Goal: Transaction & Acquisition: Purchase product/service

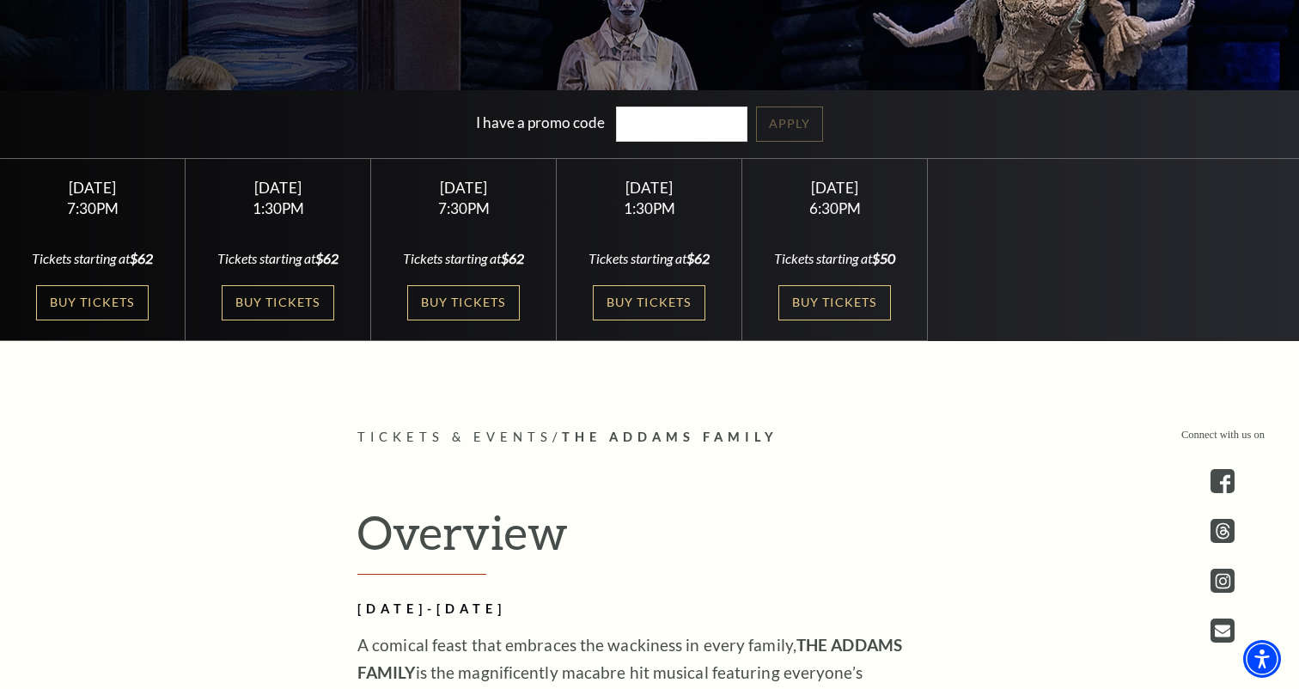
scroll to position [454, 0]
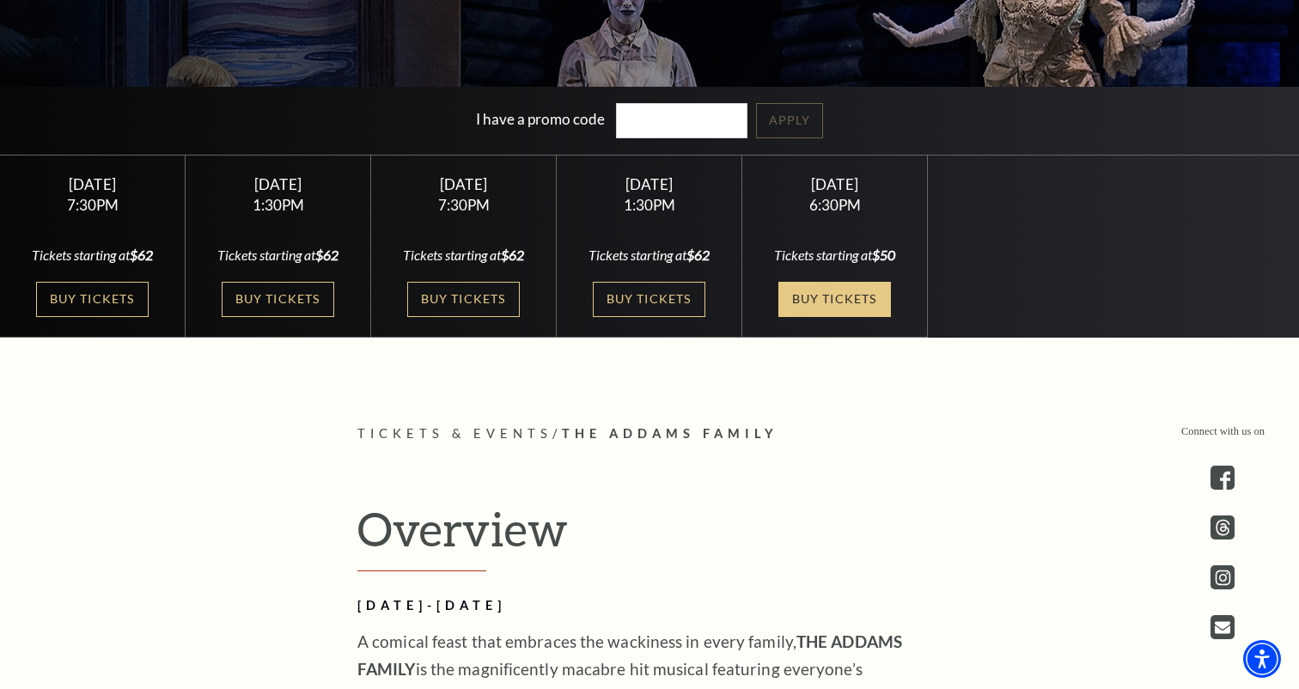
click at [856, 300] on link "Buy Tickets" at bounding box center [834, 299] width 112 height 35
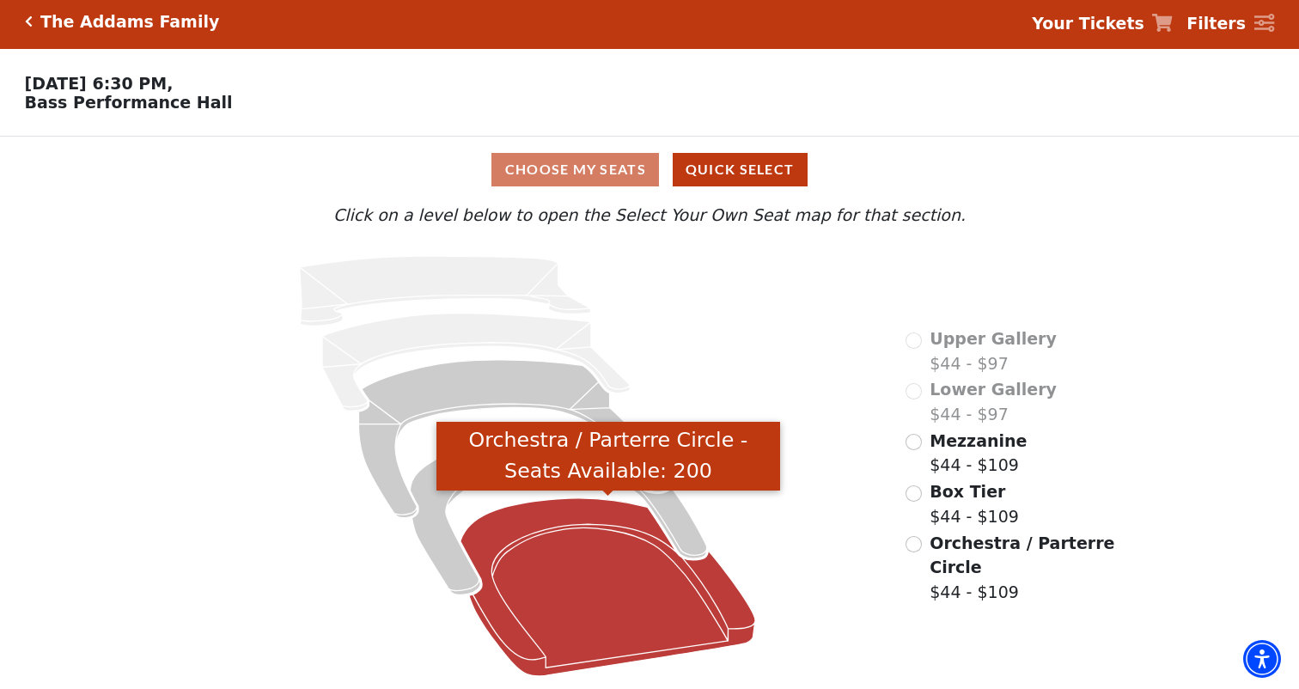
scroll to position [5, 0]
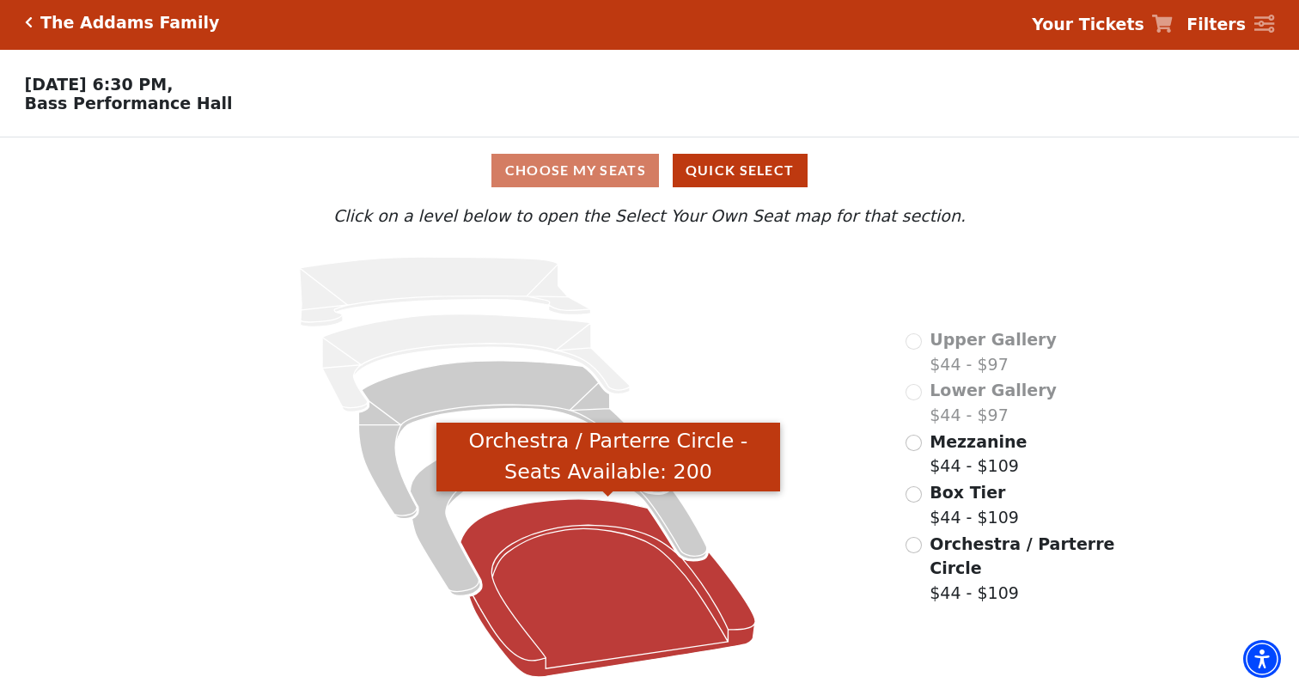
click at [557, 572] on icon "Orchestra / Parterre Circle - Seats Available: 200" at bounding box center [607, 588] width 295 height 178
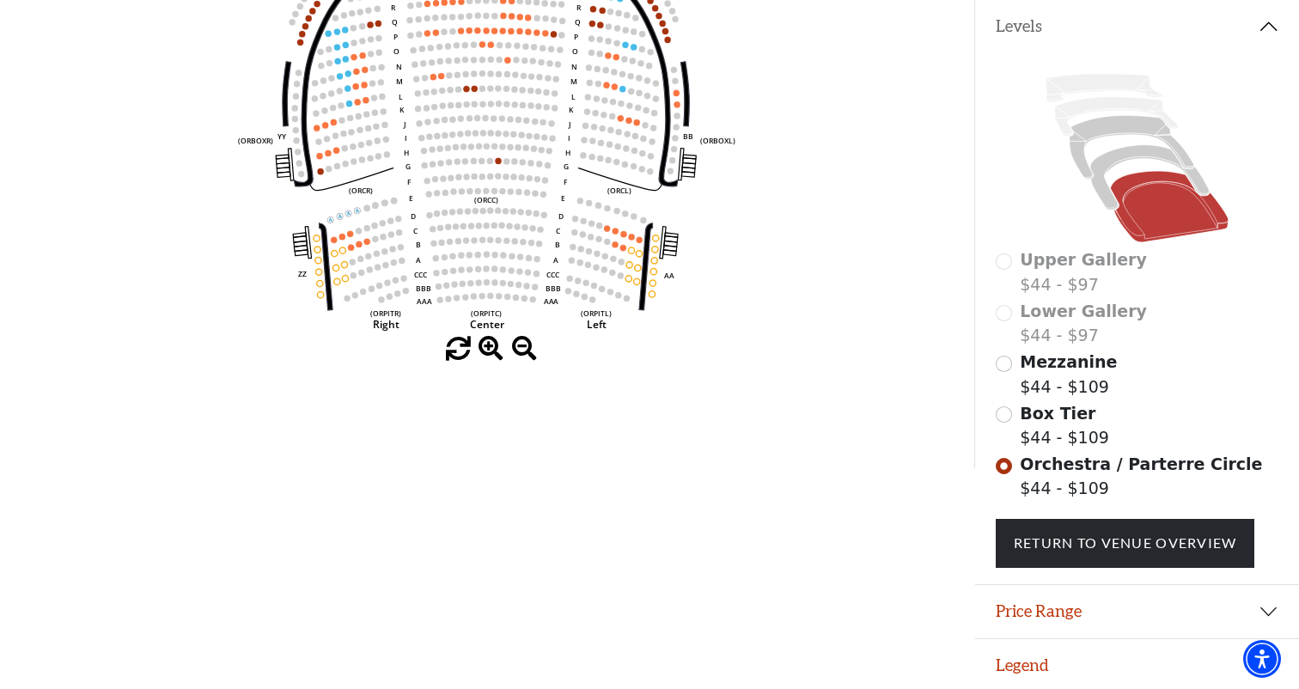
scroll to position [362, 0]
click at [1106, 600] on button "Price Range" at bounding box center [1137, 612] width 324 height 53
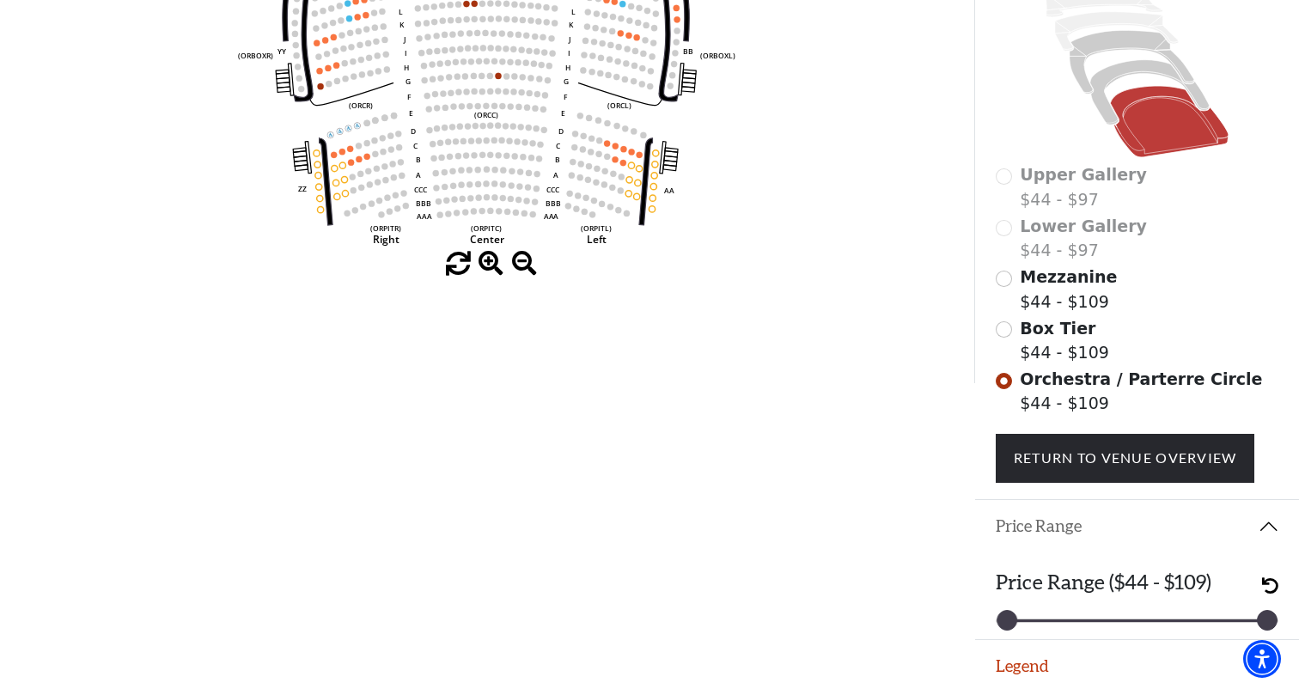
scroll to position [448, 0]
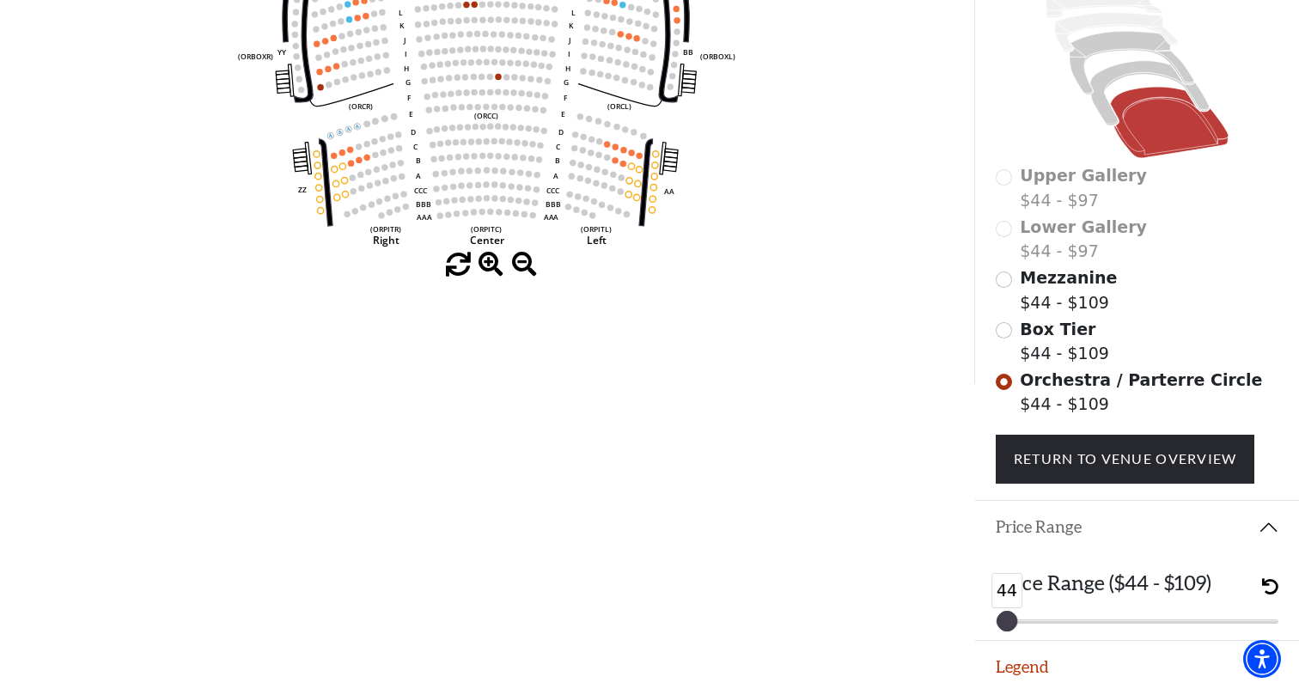
drag, startPoint x: 1271, startPoint y: 616, endPoint x: 972, endPoint y: 616, distance: 298.9
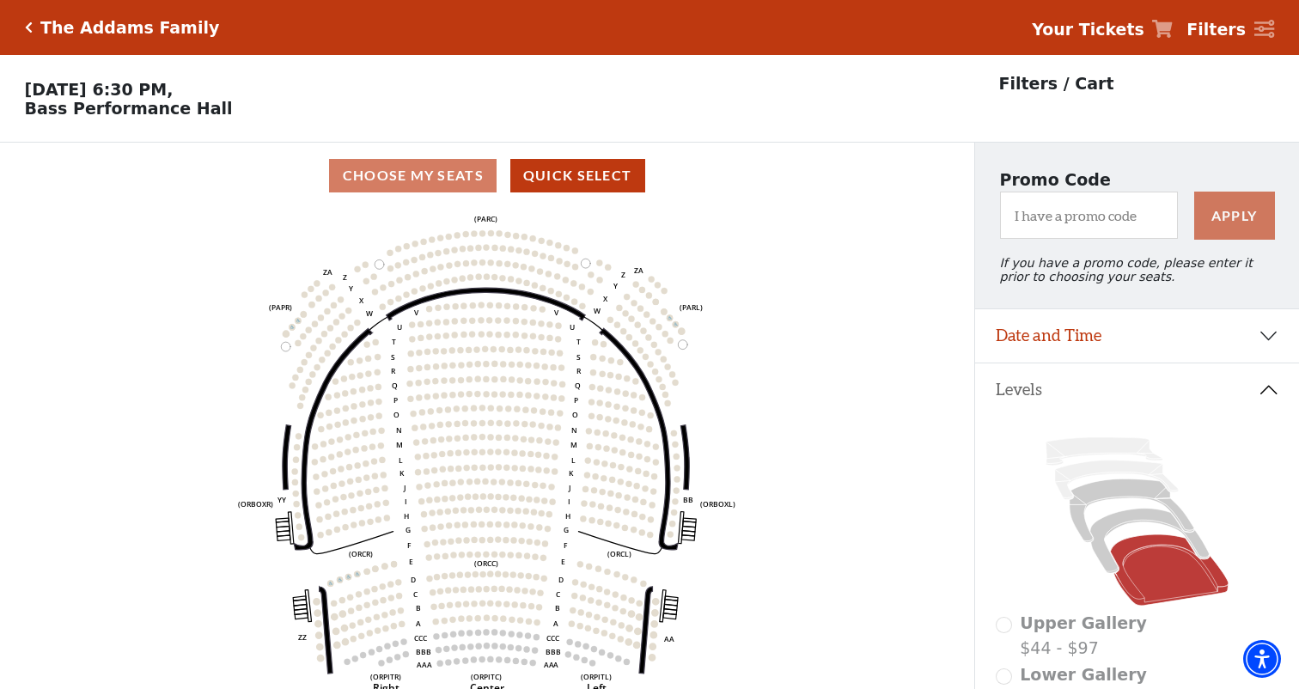
scroll to position [1, 0]
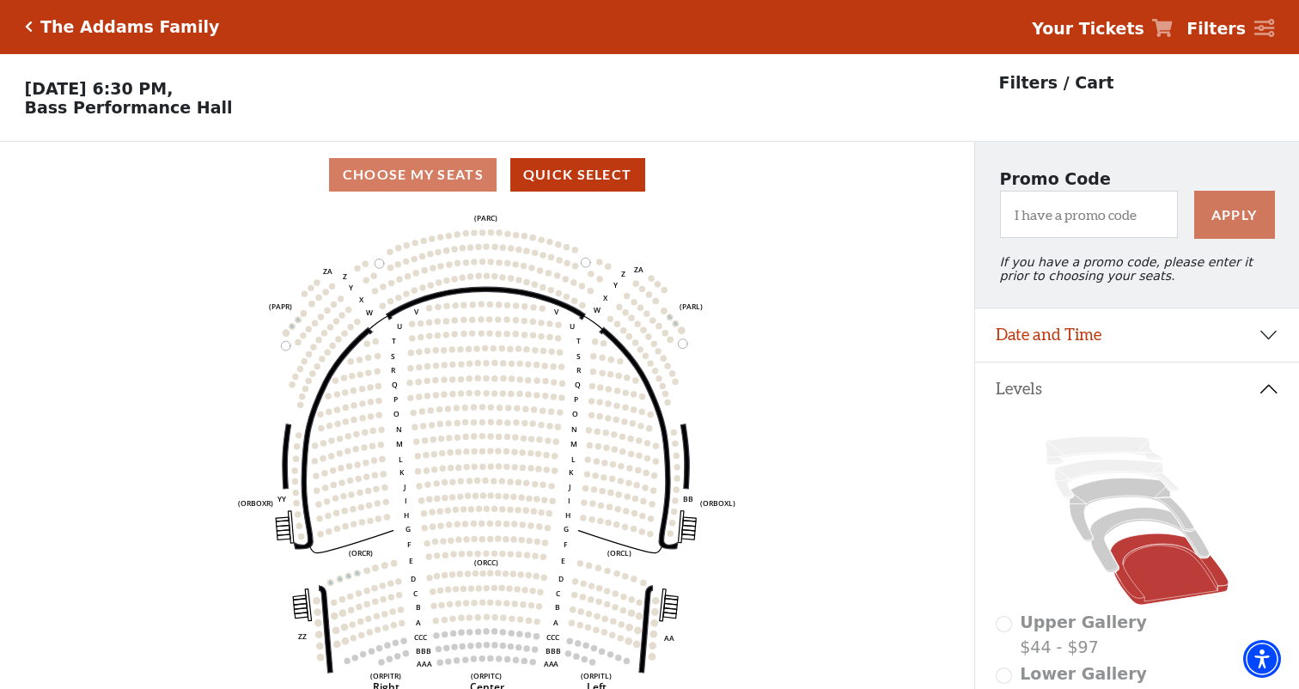
click at [27, 33] on div "The Addams Family" at bounding box center [122, 27] width 195 height 20
click at [29, 26] on icon "Click here to go back to filters" at bounding box center [29, 27] width 8 height 12
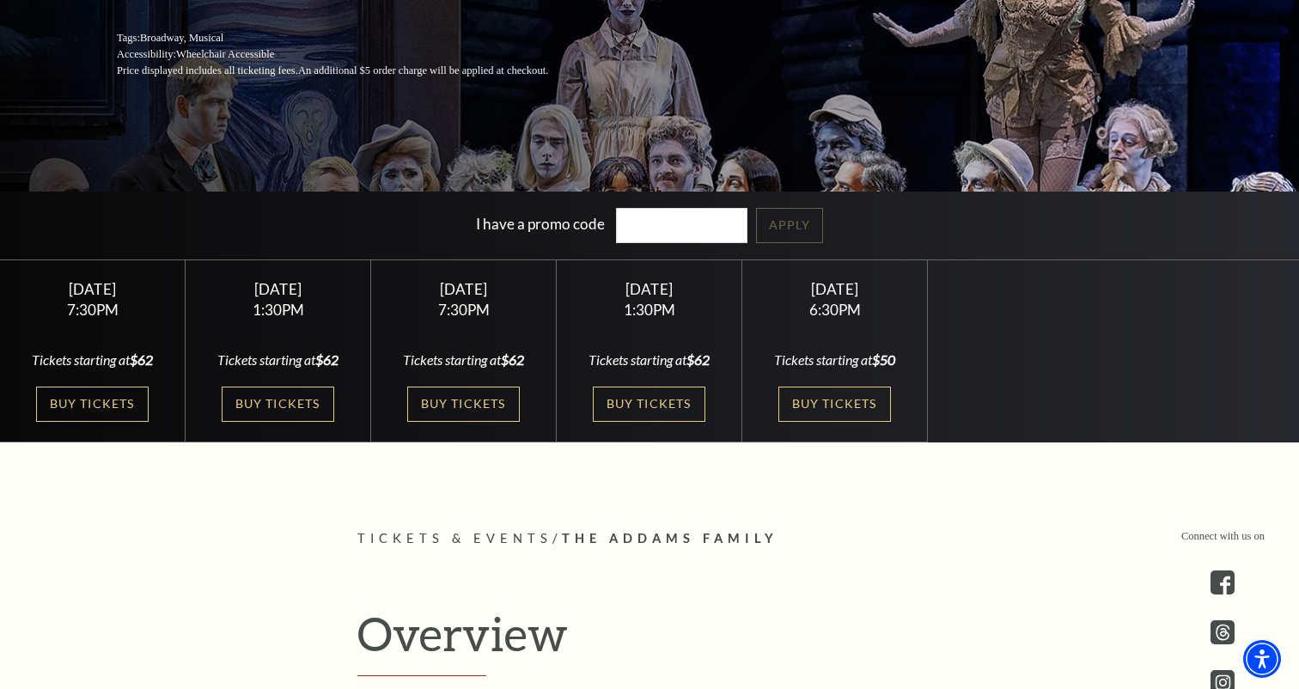
scroll to position [361, 0]
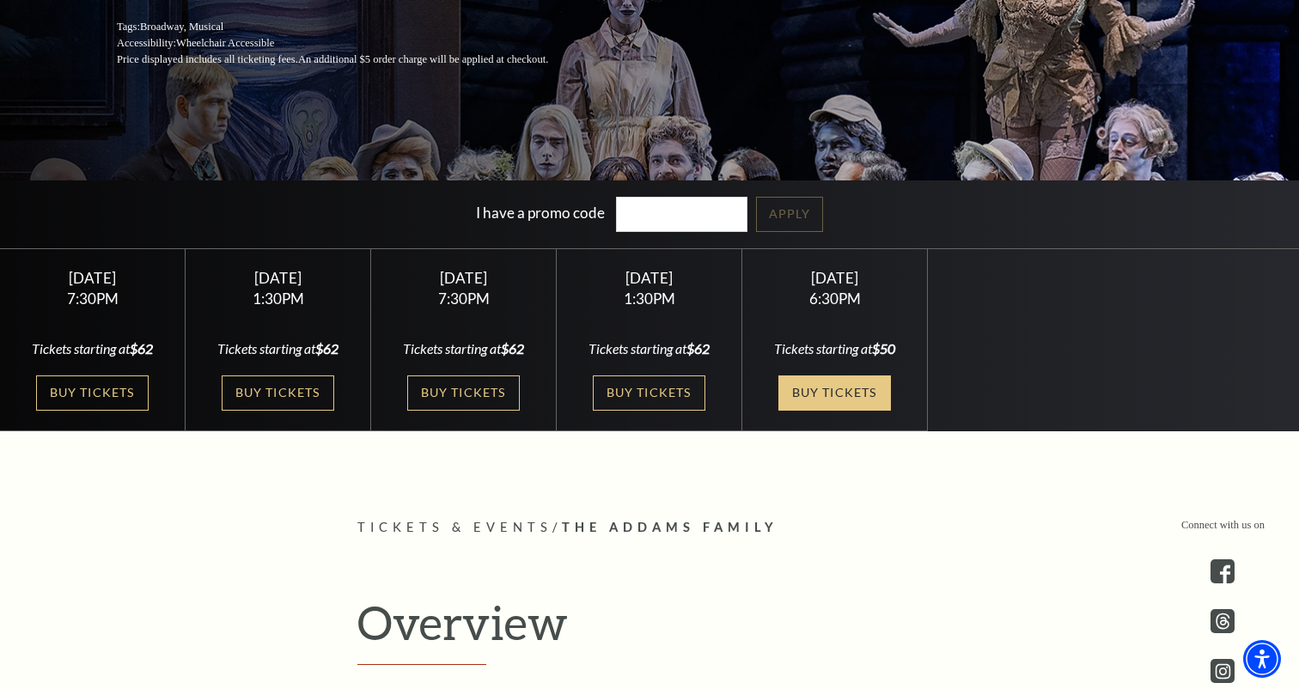
click at [847, 402] on link "Buy Tickets" at bounding box center [834, 392] width 112 height 35
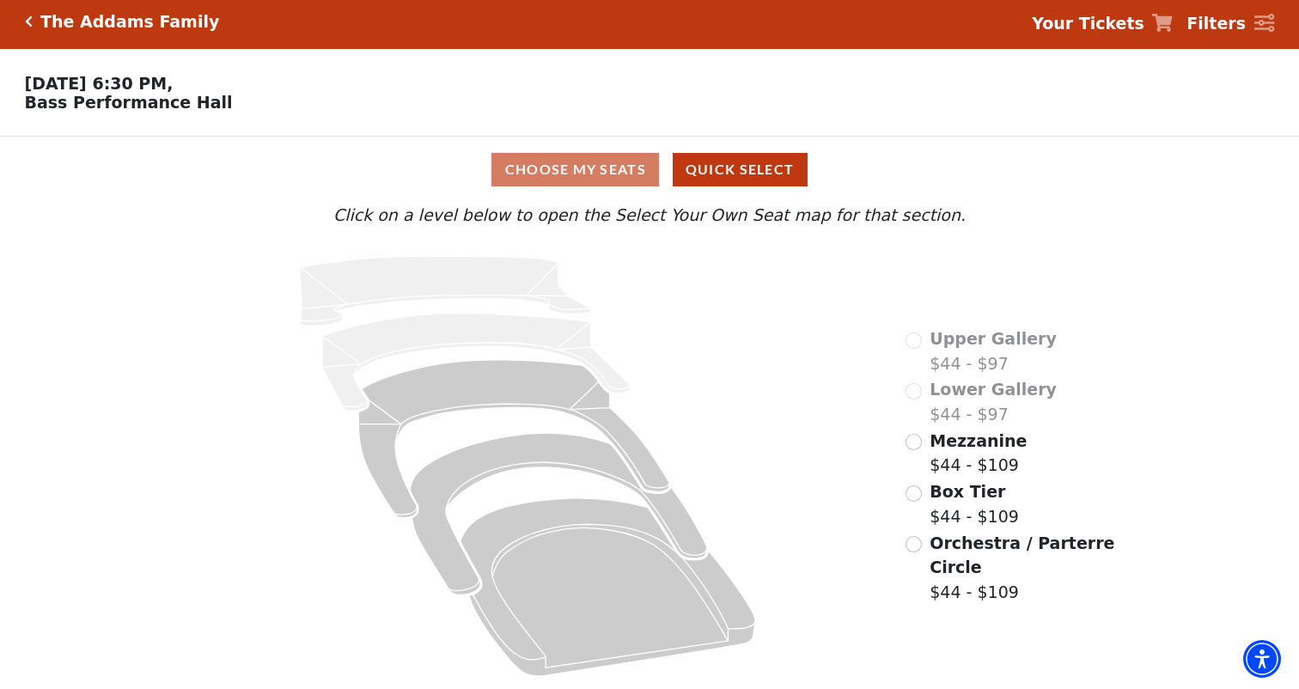
scroll to position [5, 0]
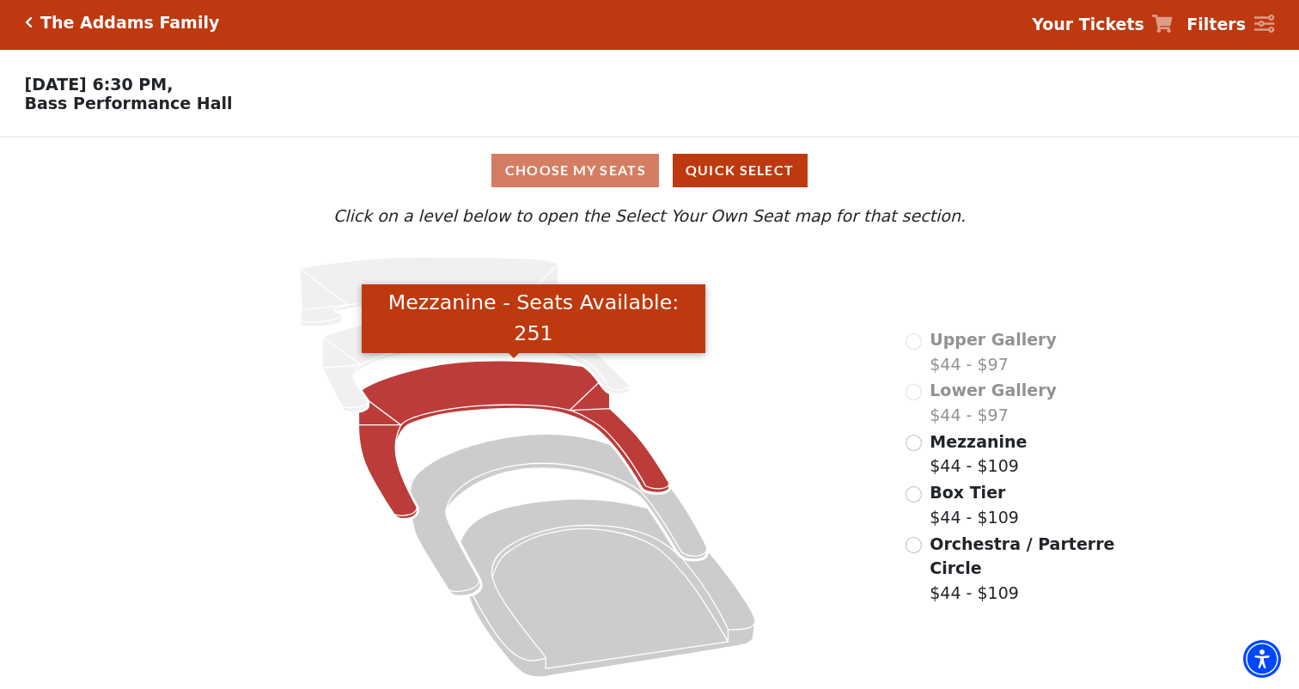
click at [456, 386] on icon "Mezzanine - Seats Available: 251" at bounding box center [514, 440] width 310 height 158
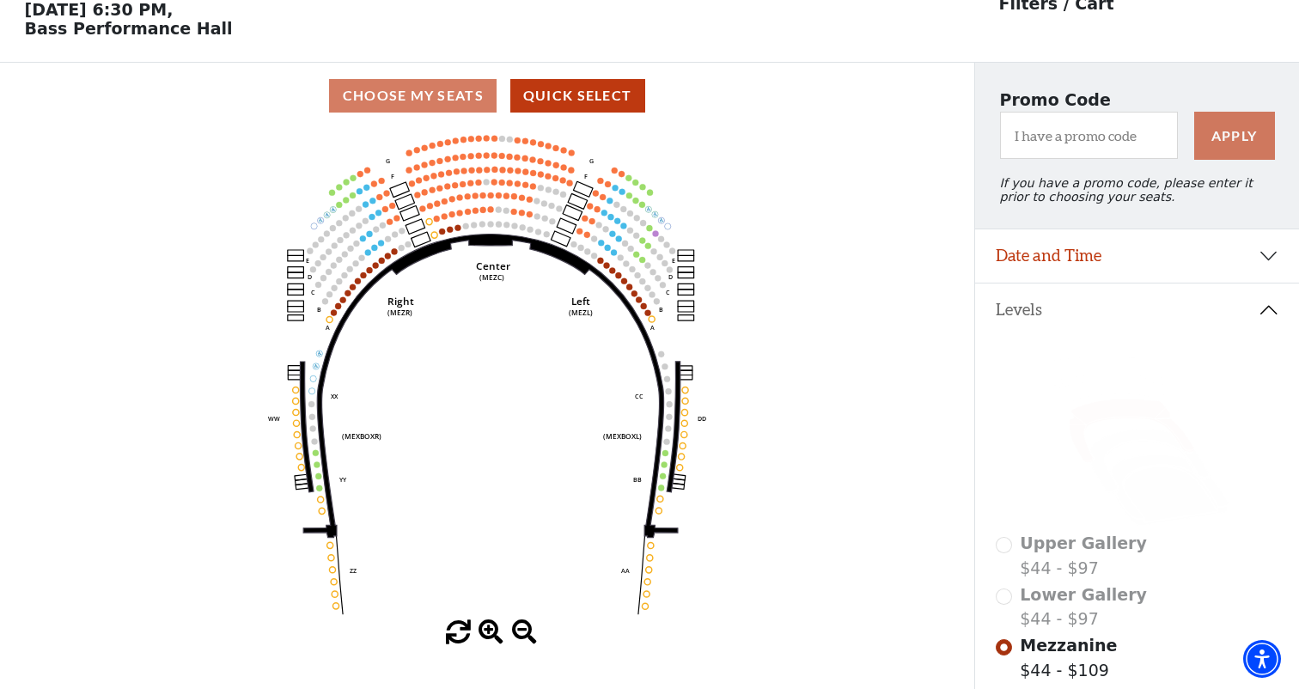
scroll to position [82, 0]
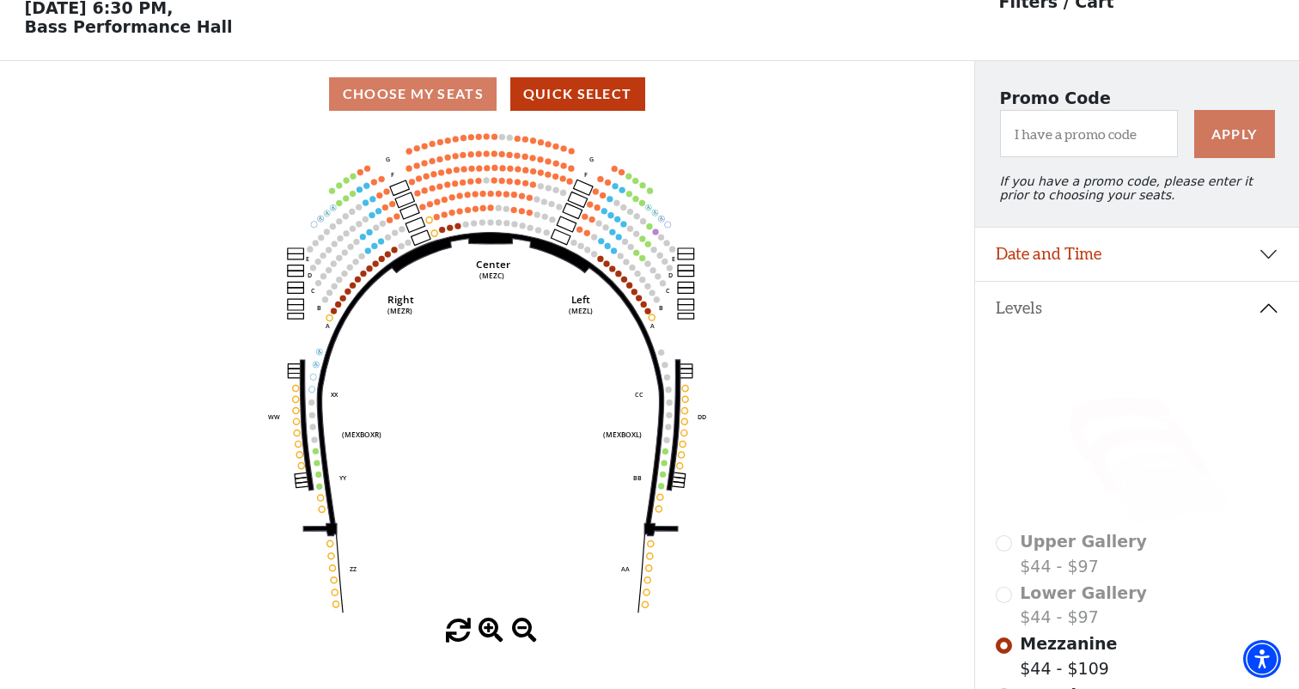
click at [1131, 435] on icon at bounding box center [1149, 459] width 119 height 64
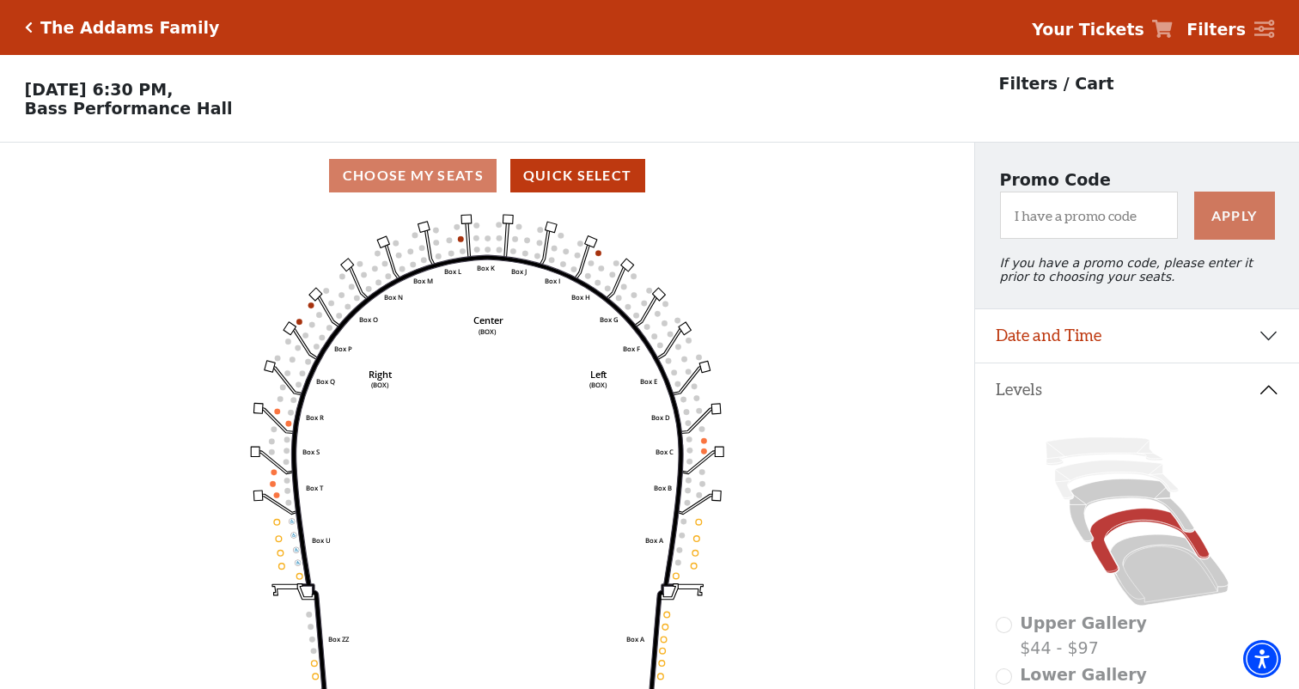
scroll to position [80, 0]
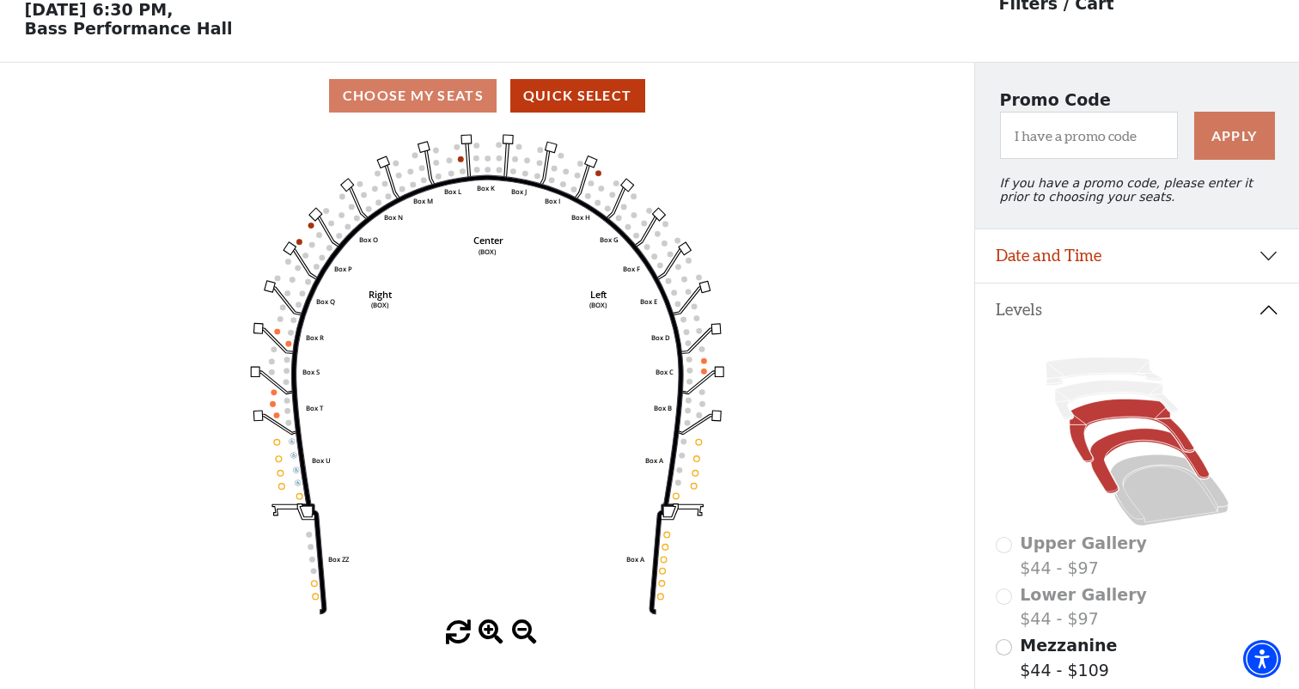
click at [1137, 415] on icon at bounding box center [1131, 431] width 125 height 64
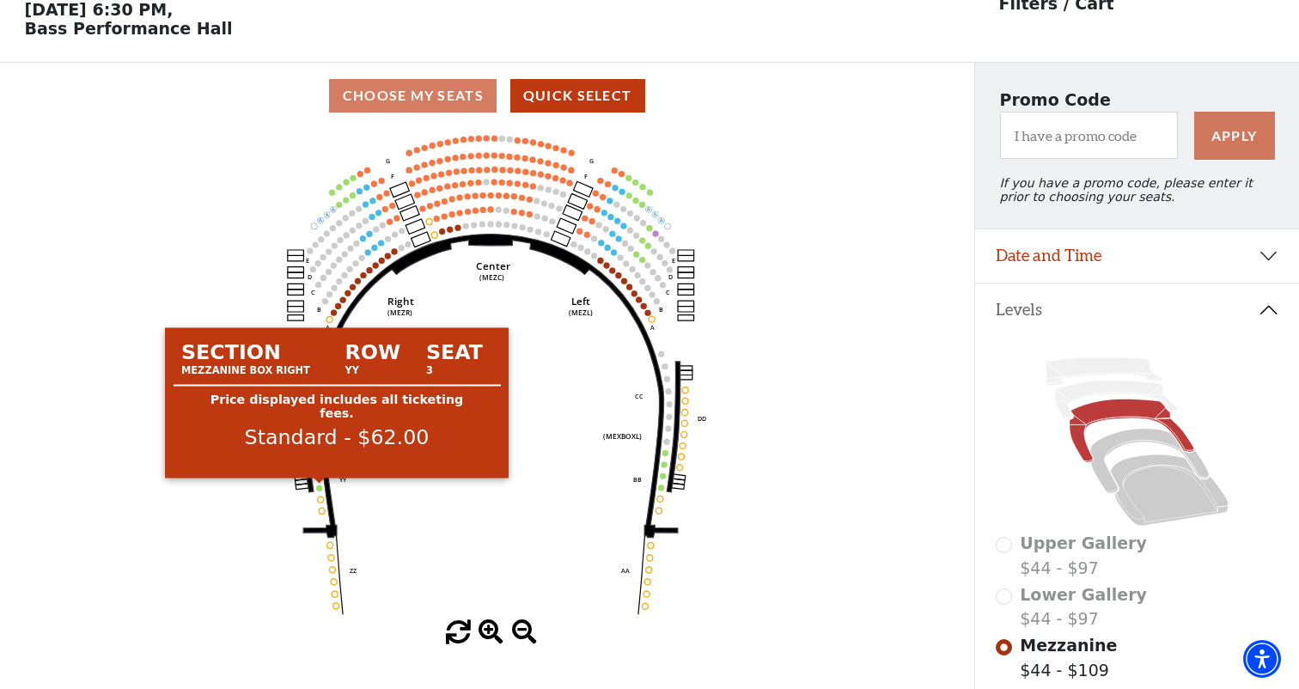
click at [320, 488] on circle at bounding box center [319, 488] width 6 height 6
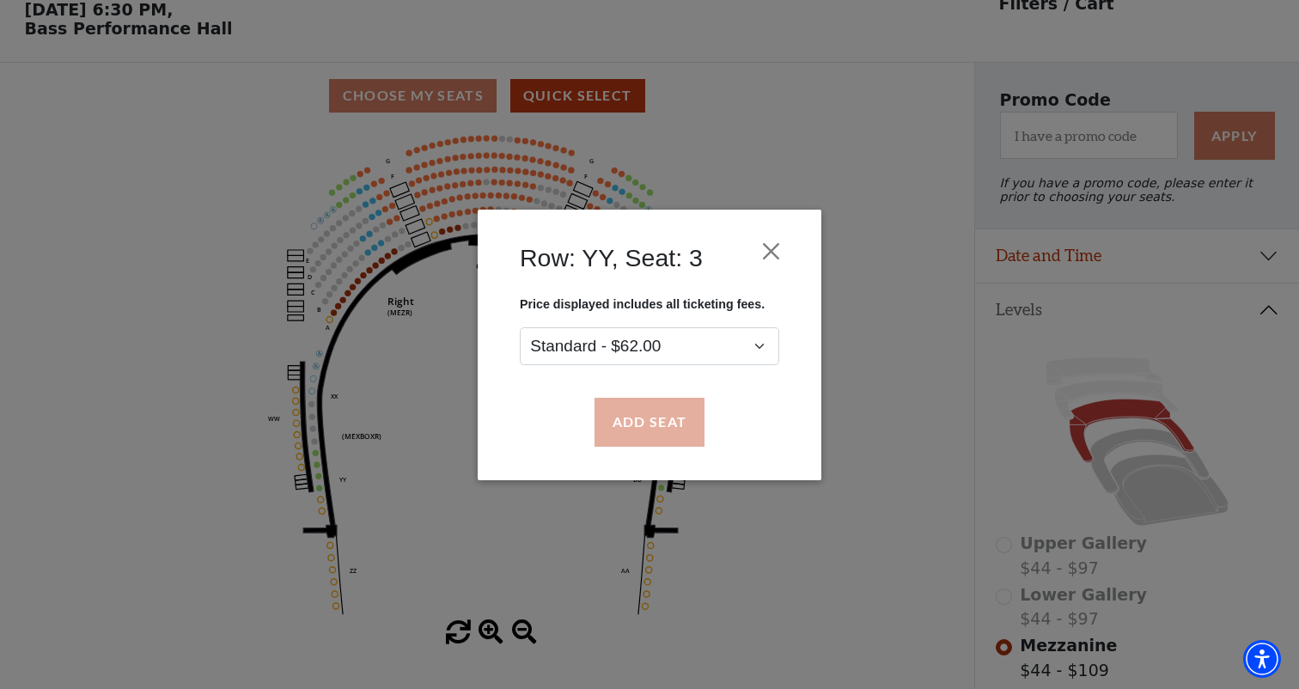
click at [657, 422] on button "Add Seat" at bounding box center [649, 422] width 110 height 48
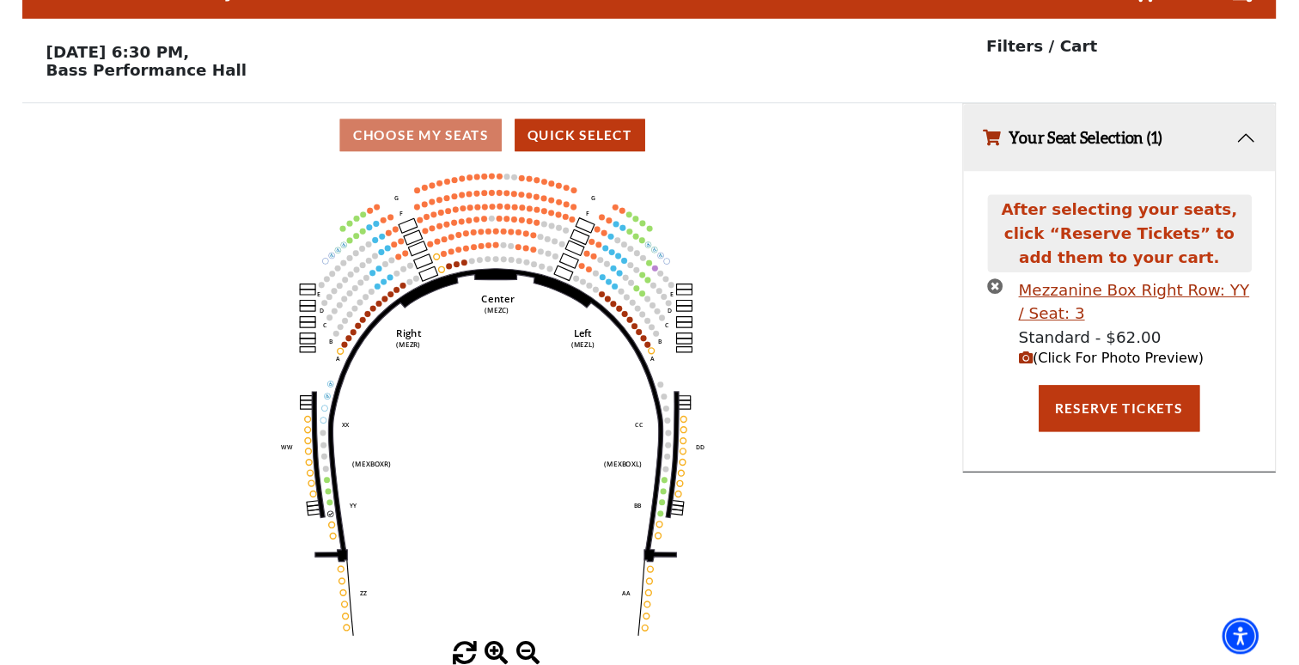
scroll to position [0, 0]
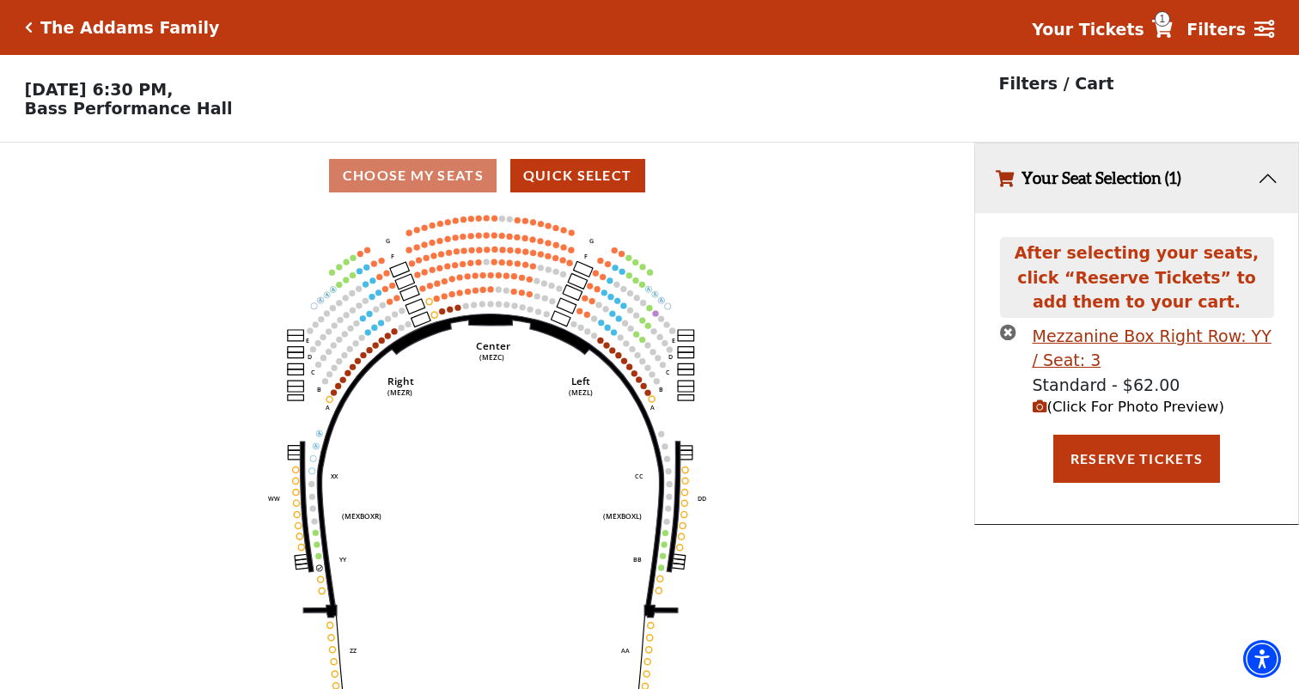
click at [1081, 405] on span "(Click For Photo Preview)" at bounding box center [1128, 407] width 192 height 16
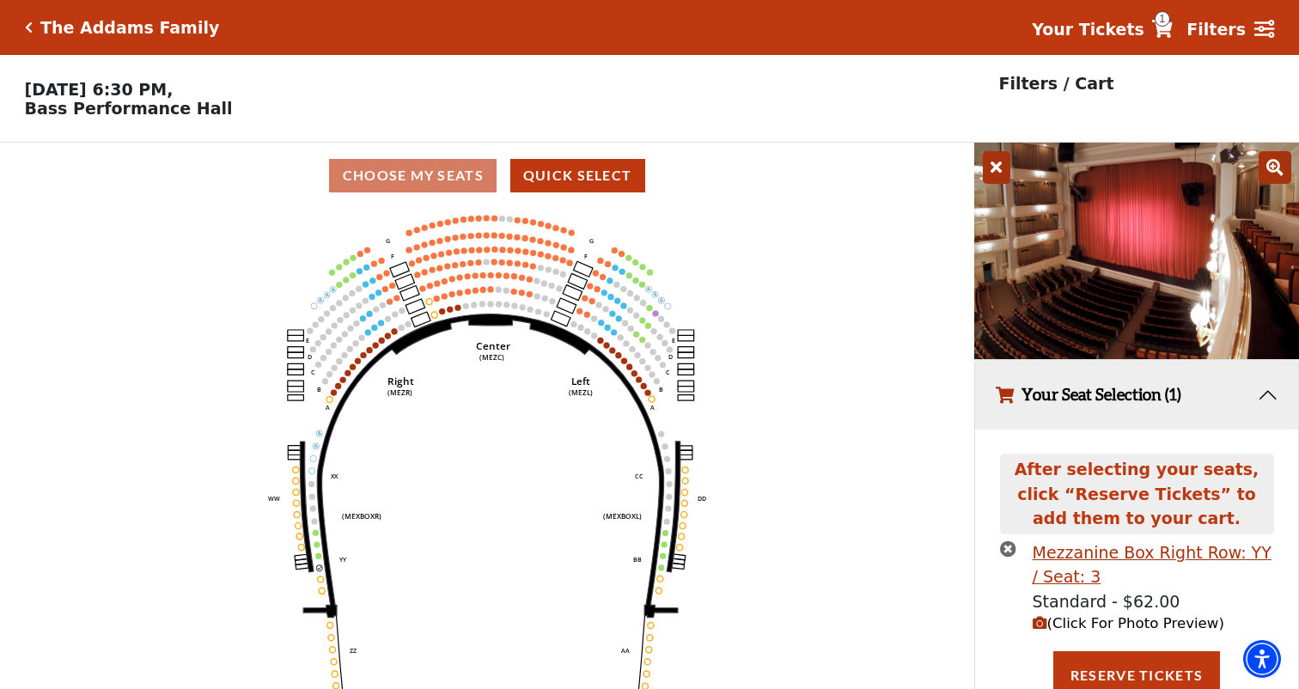
click at [1277, 168] on icon at bounding box center [1274, 167] width 33 height 33
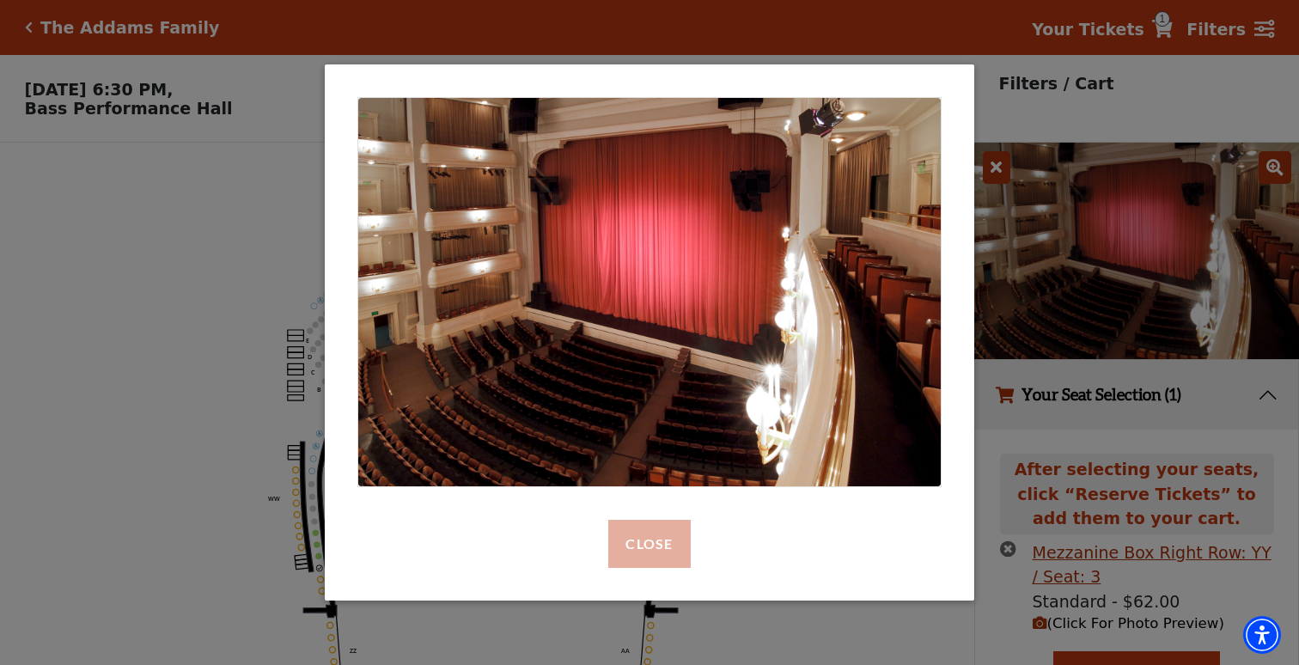
click at [656, 547] on button "Close" at bounding box center [649, 544] width 82 height 48
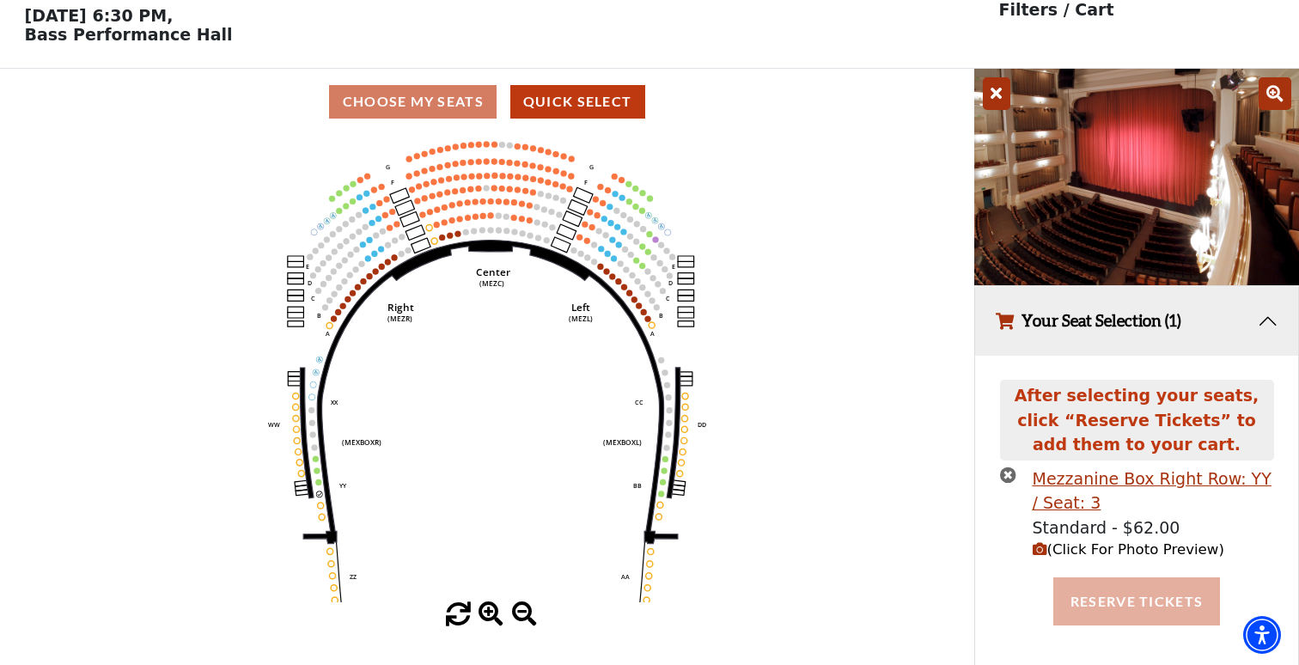
scroll to position [73, 0]
click at [1164, 600] on button "Reserve Tickets" at bounding box center [1136, 602] width 167 height 48
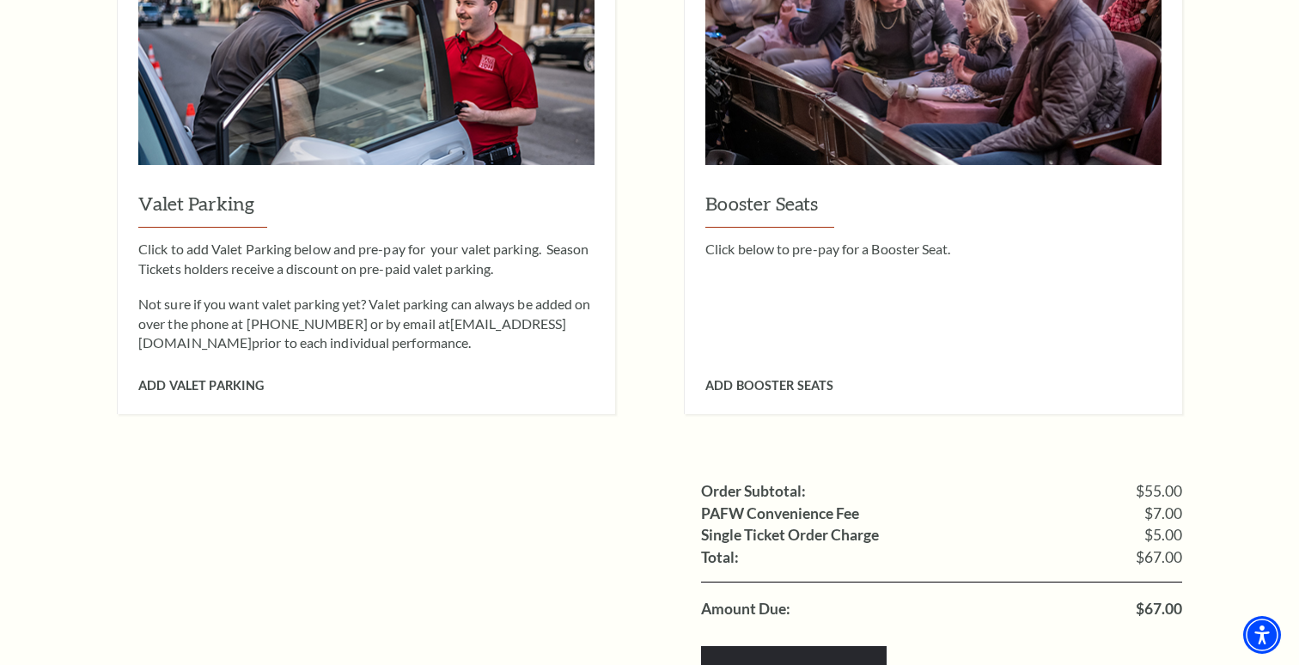
scroll to position [1328, 0]
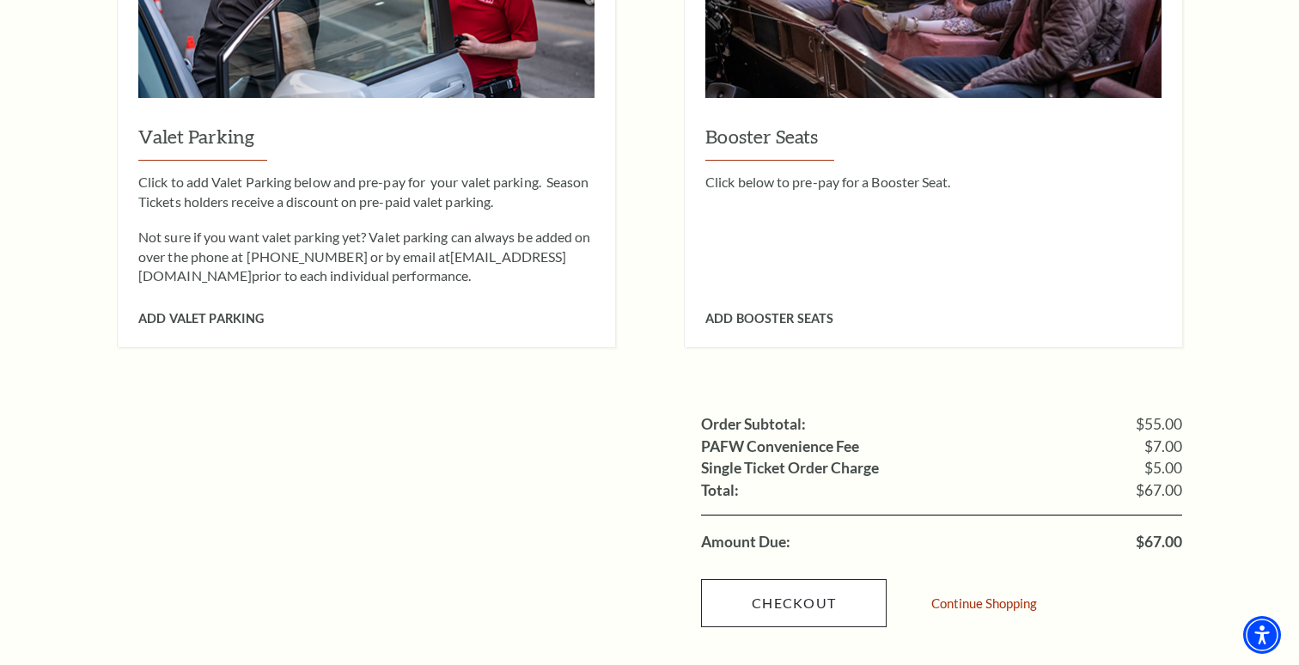
click at [821, 579] on link "Checkout" at bounding box center [794, 603] width 186 height 48
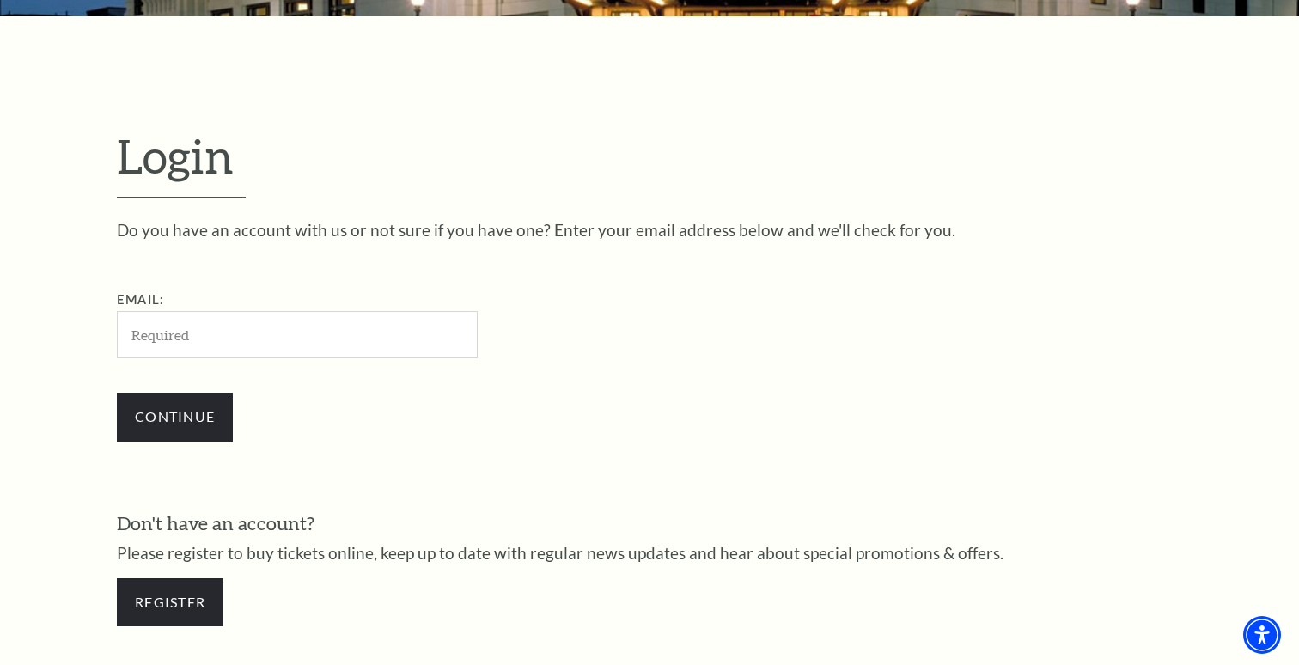
click at [534, 458] on div "Do you have an account with us or not sure if you have one? Enter your email ad…" at bounding box center [649, 433] width 1065 height 422
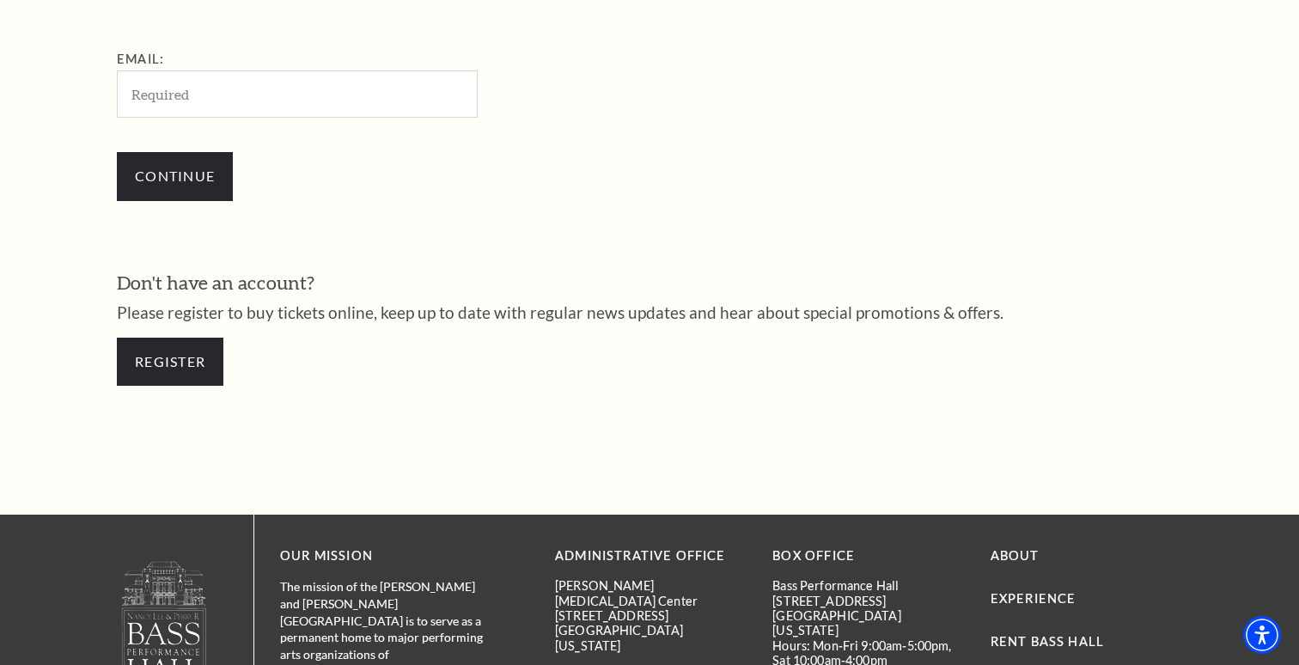
scroll to position [454, 0]
